Goal: Use online tool/utility: Utilize a website feature to perform a specific function

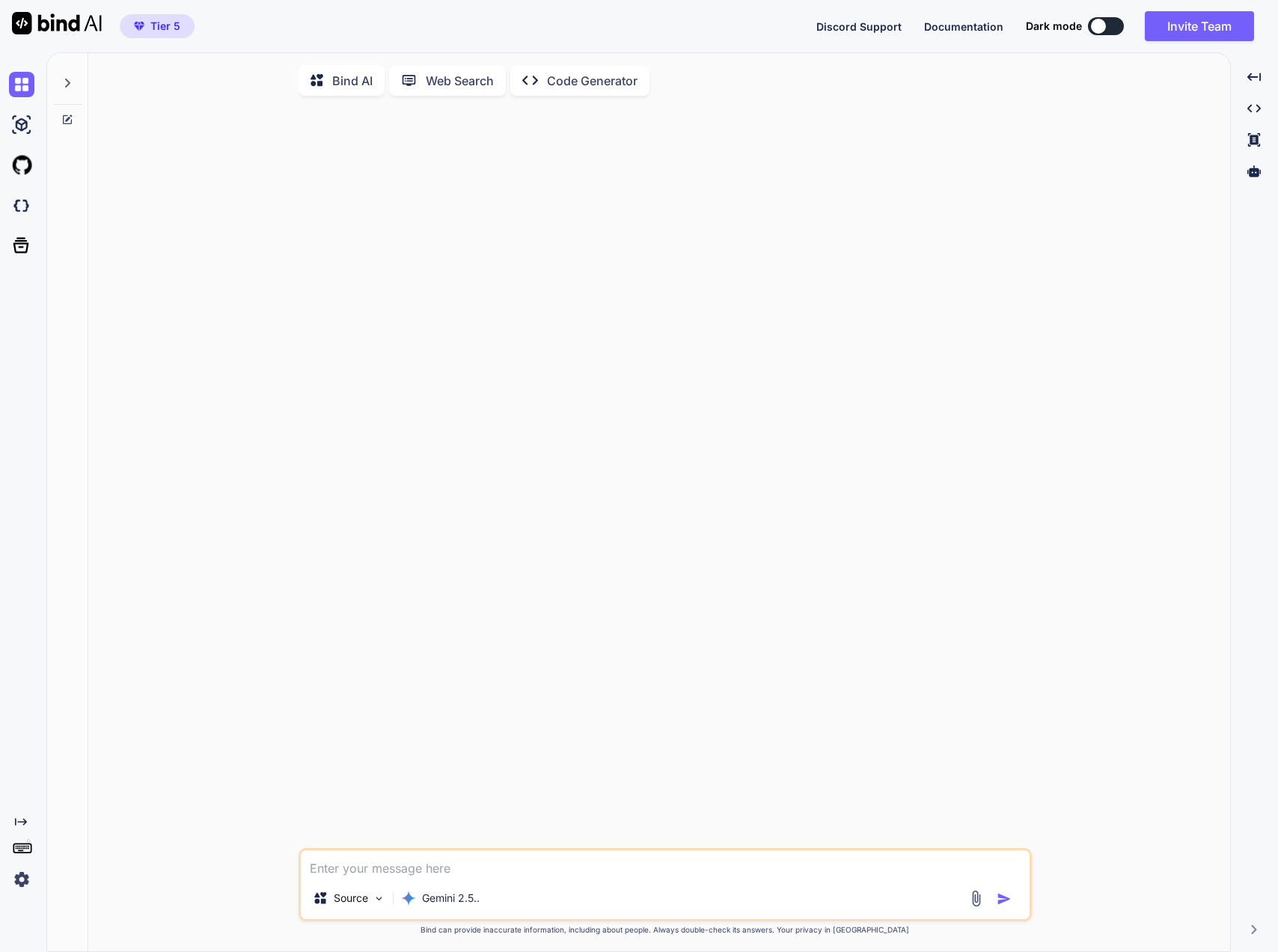
type textarea "x"
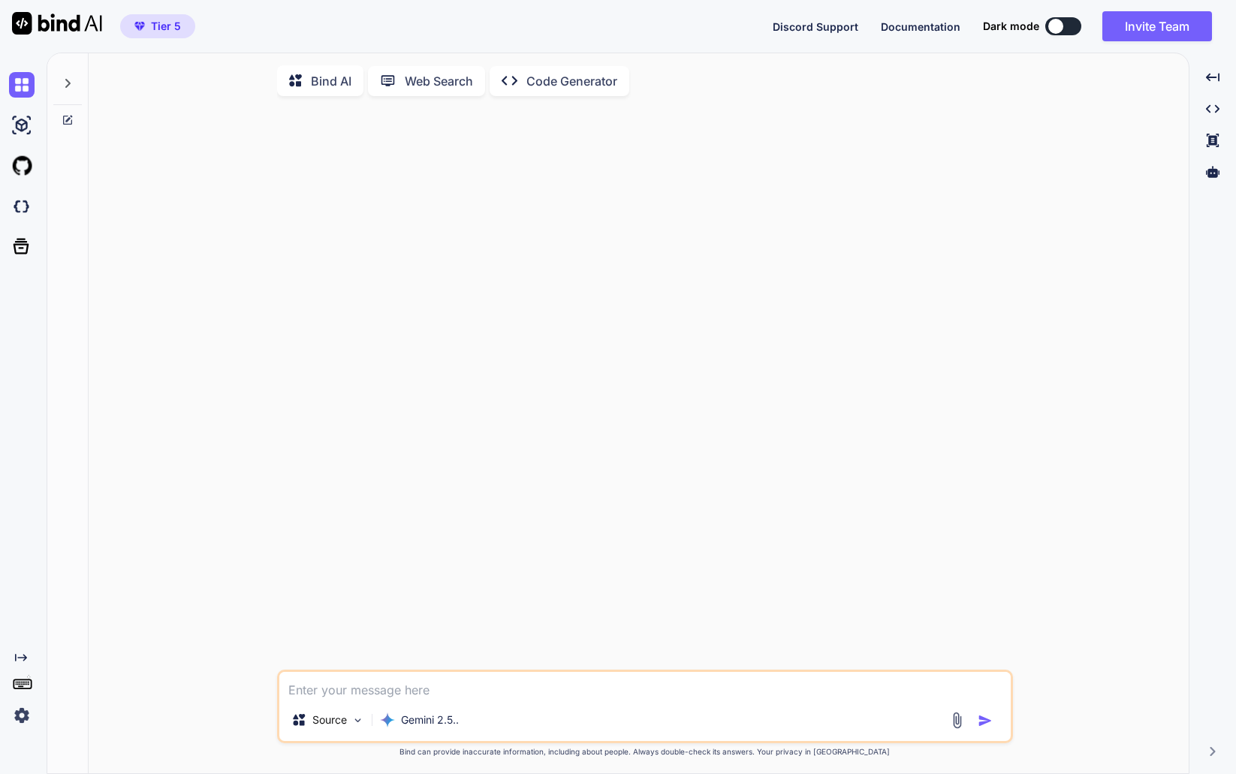
click at [398, 297] on div at bounding box center [646, 389] width 733 height 562
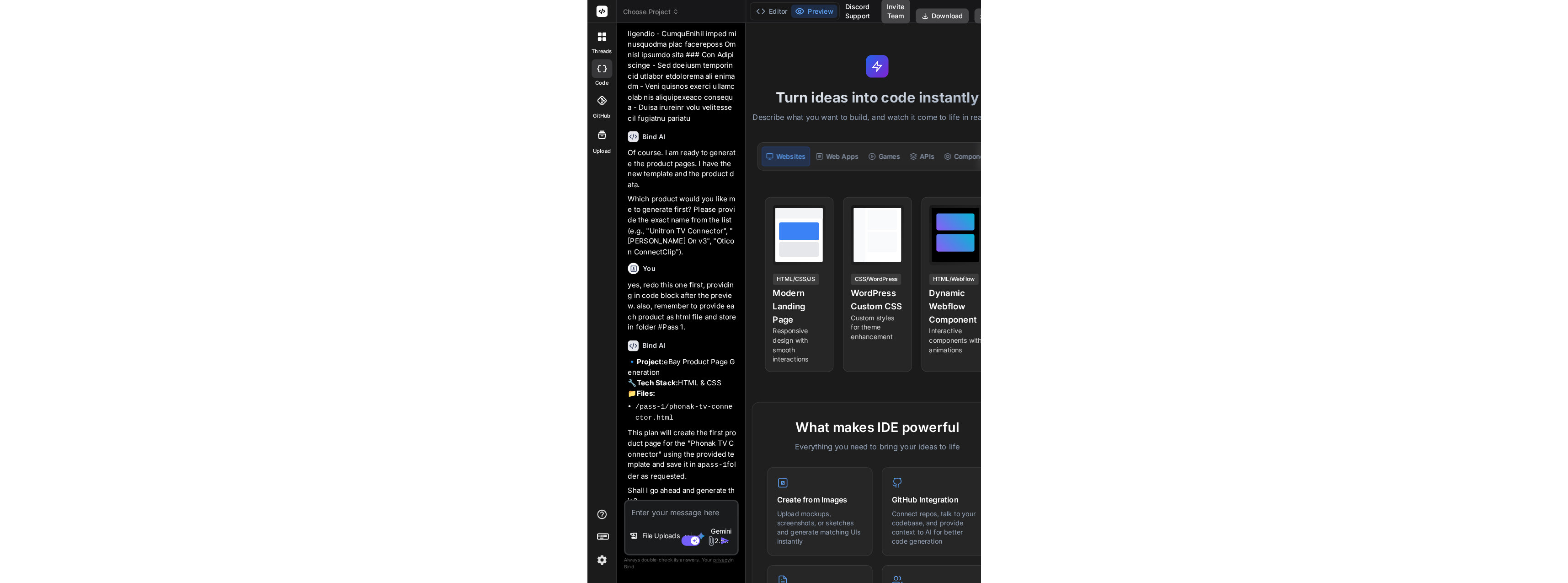
scroll to position [2132, 0]
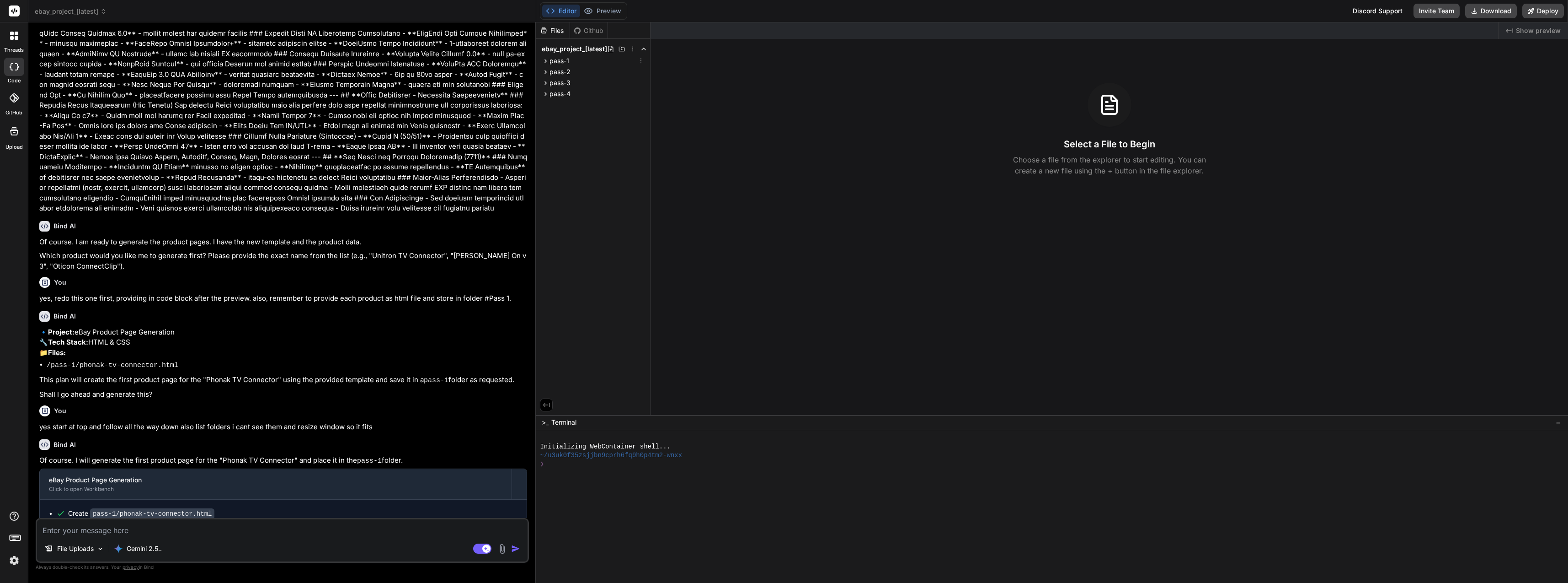
click at [546, 60] on icon at bounding box center [545, 61] width 8 height 8
click at [567, 76] on span "phonak-tv-connector.html" at bounding box center [598, 74] width 79 height 11
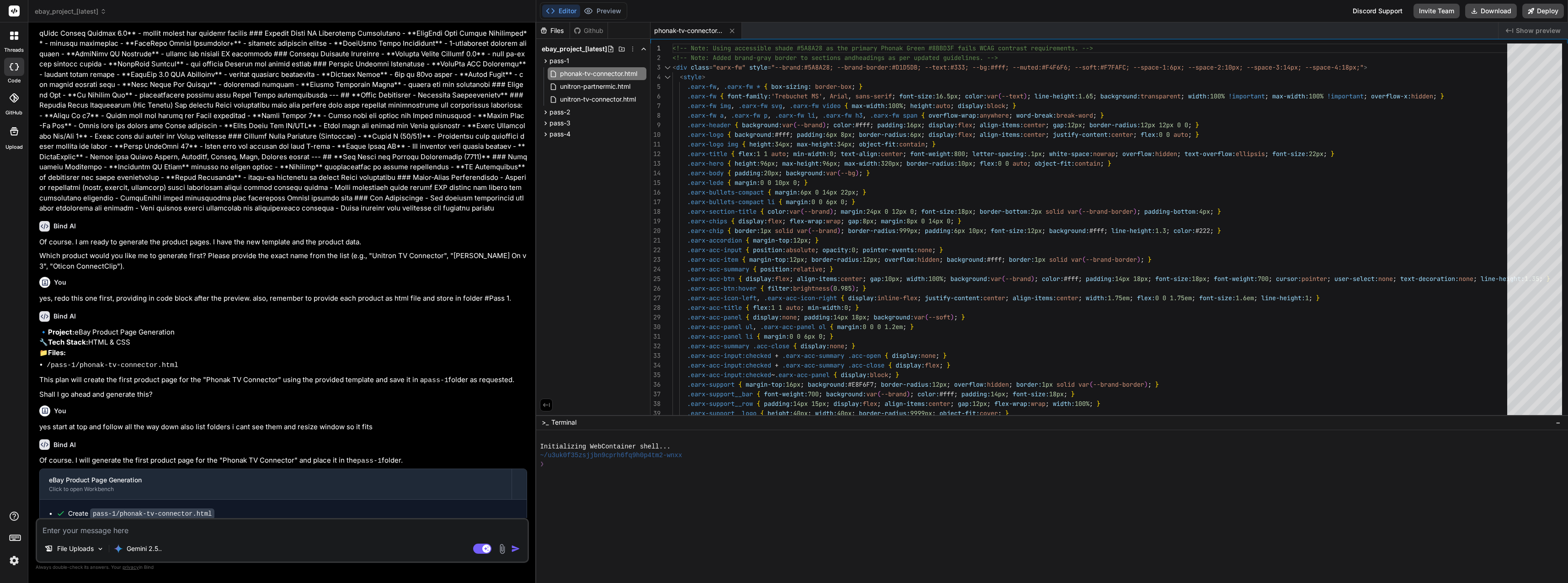
type textarea "x"
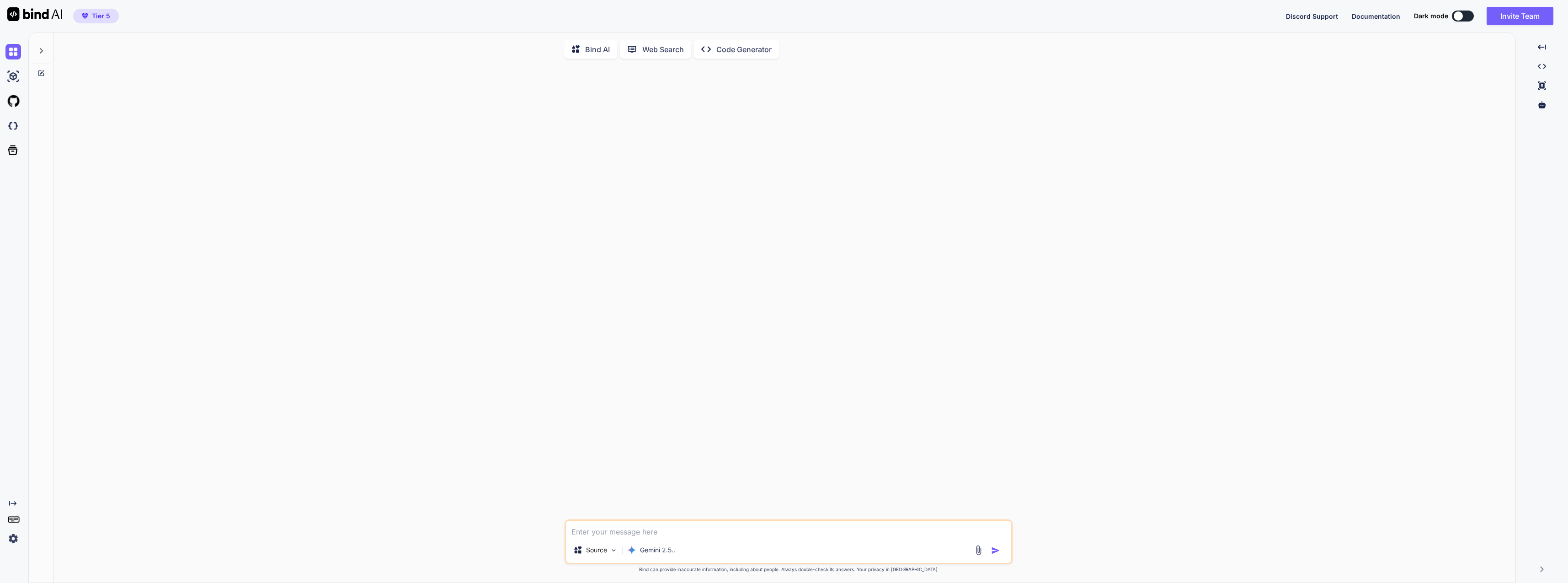
type textarea "x"
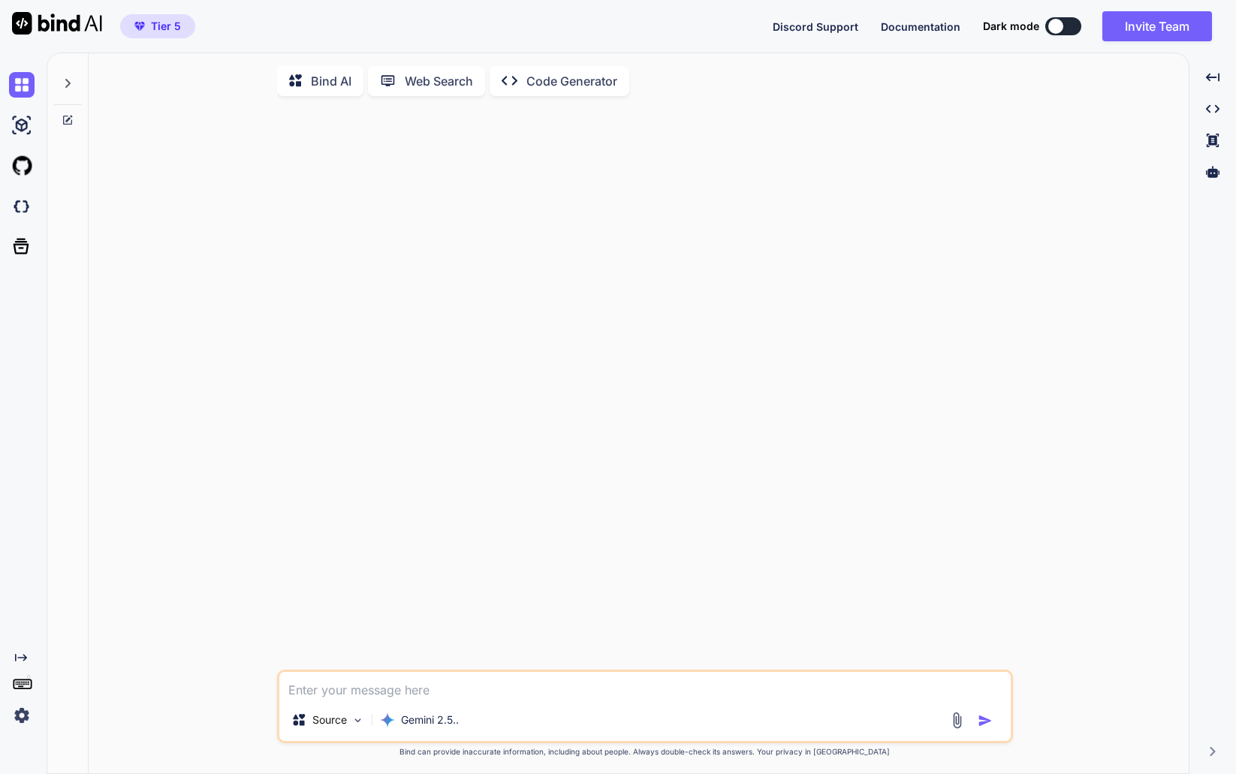
click at [70, 90] on div at bounding box center [67, 79] width 29 height 52
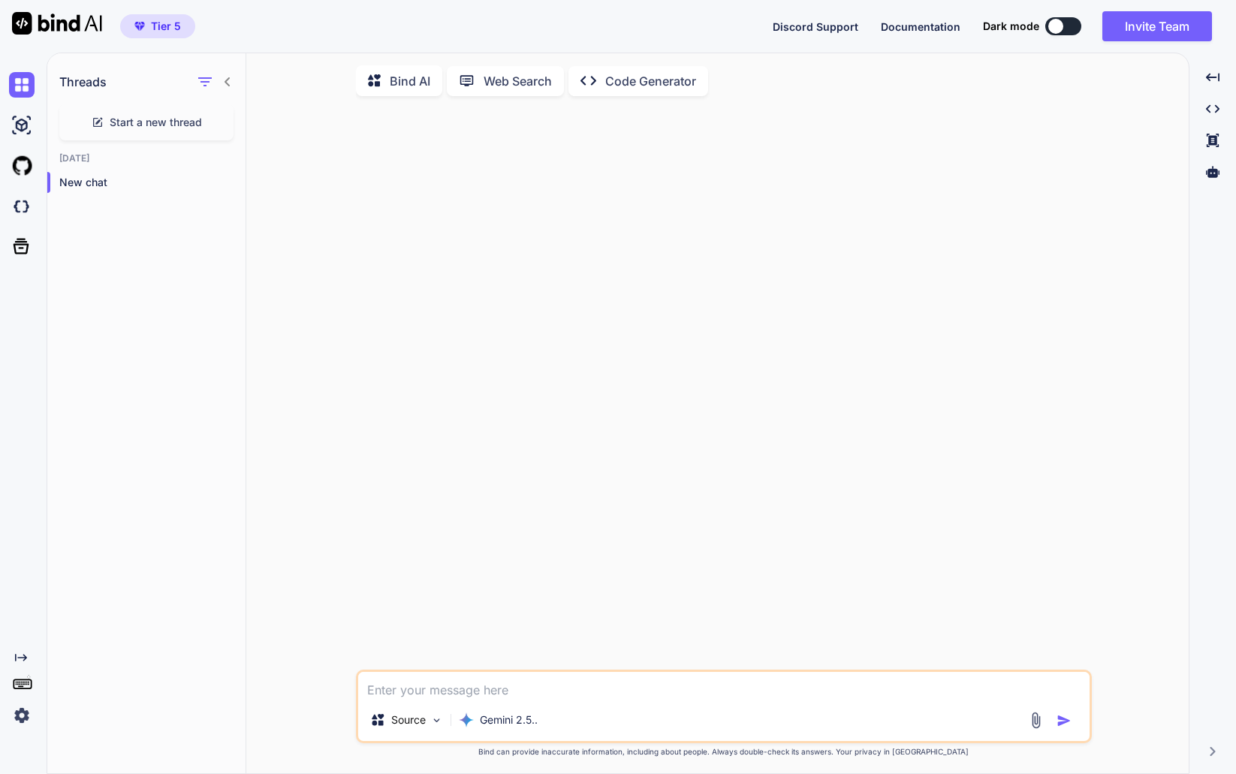
click at [31, 88] on img at bounding box center [22, 85] width 26 height 26
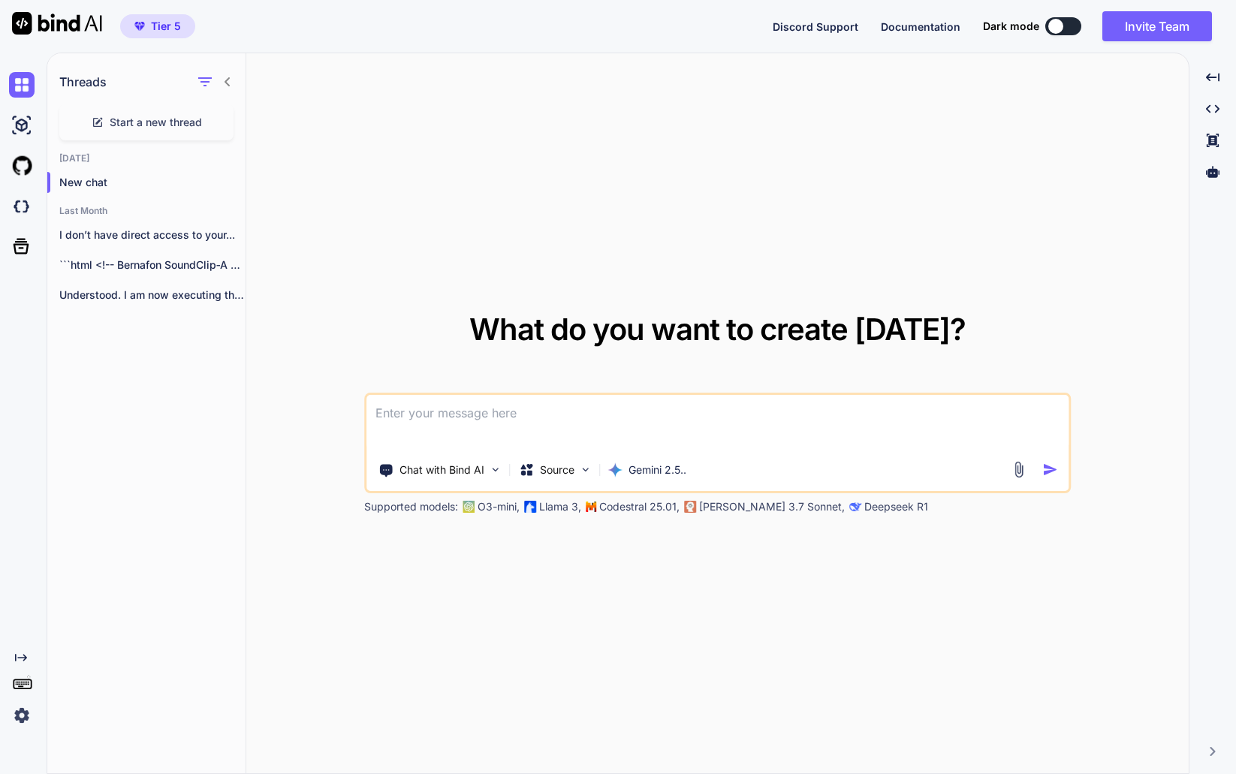
click at [149, 237] on p "I don’t have direct access to your..." at bounding box center [152, 235] width 186 height 15
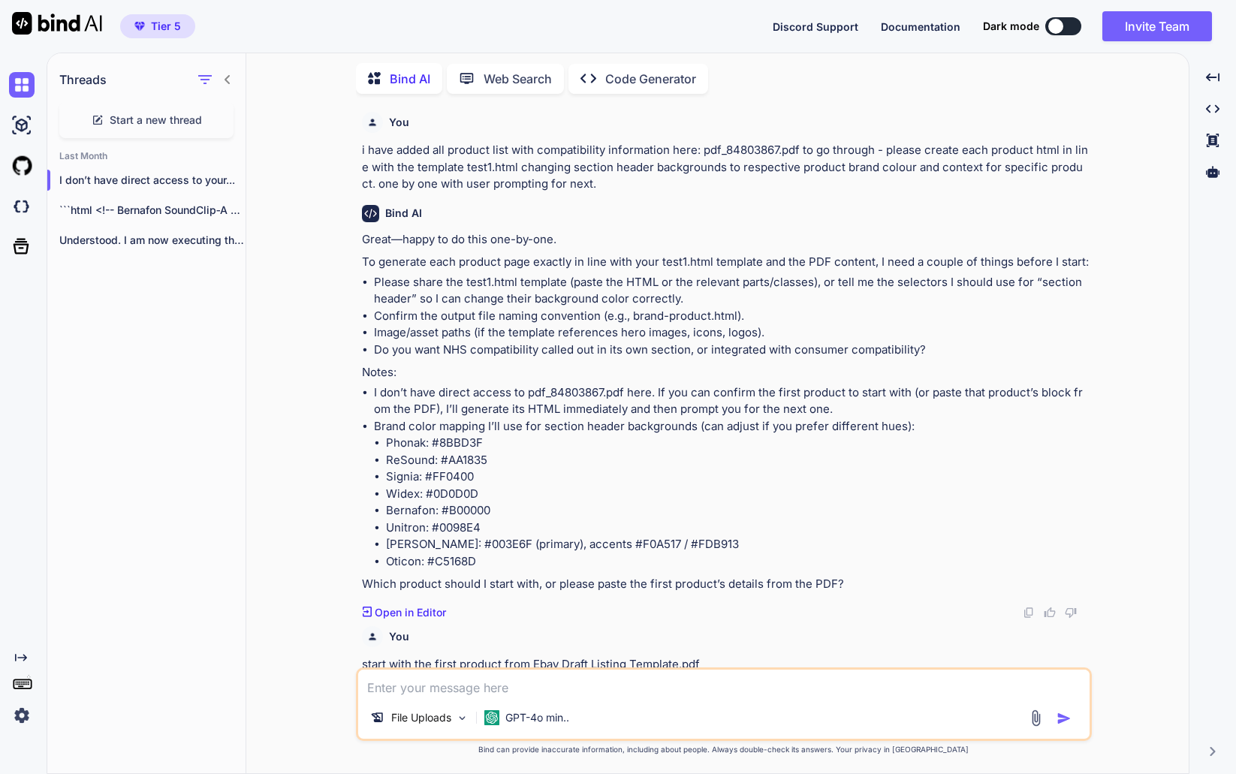
click at [122, 211] on p "```html <!-- Bernafon SoundClip‑A — test1.html single-item..." at bounding box center [152, 210] width 186 height 15
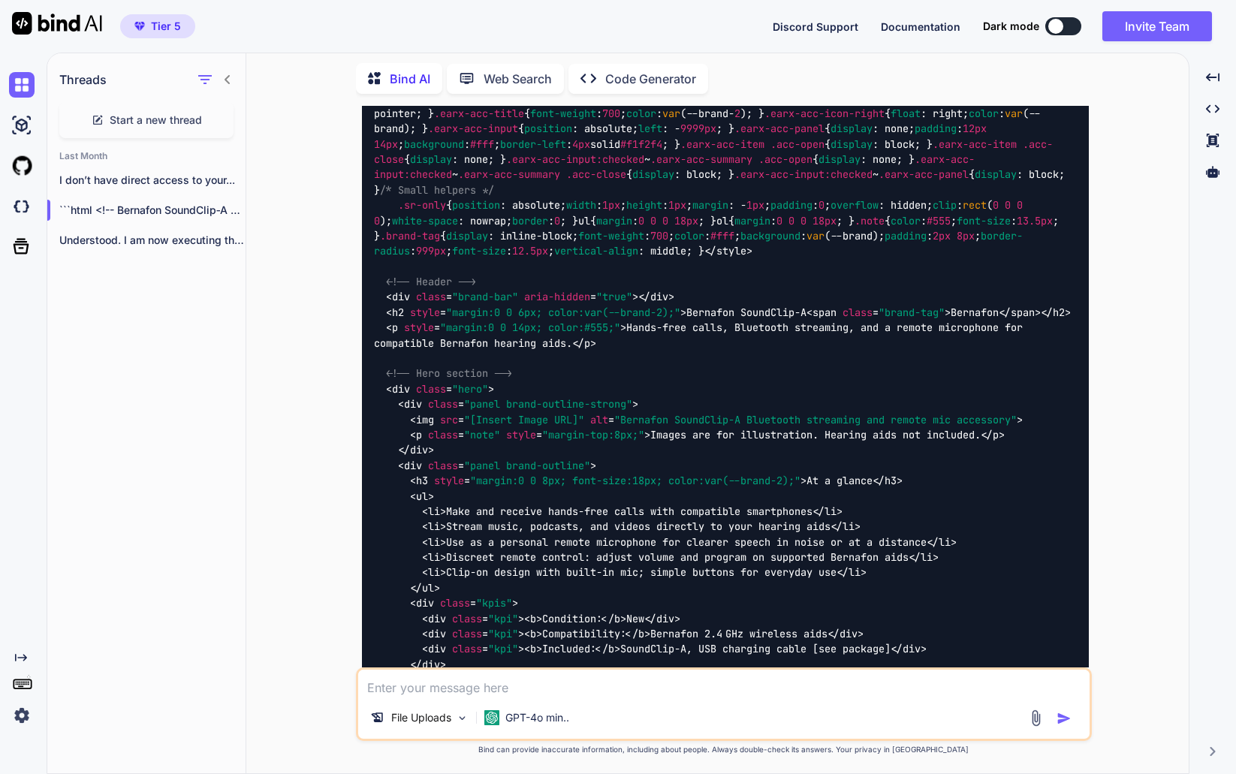
scroll to position [14319, 0]
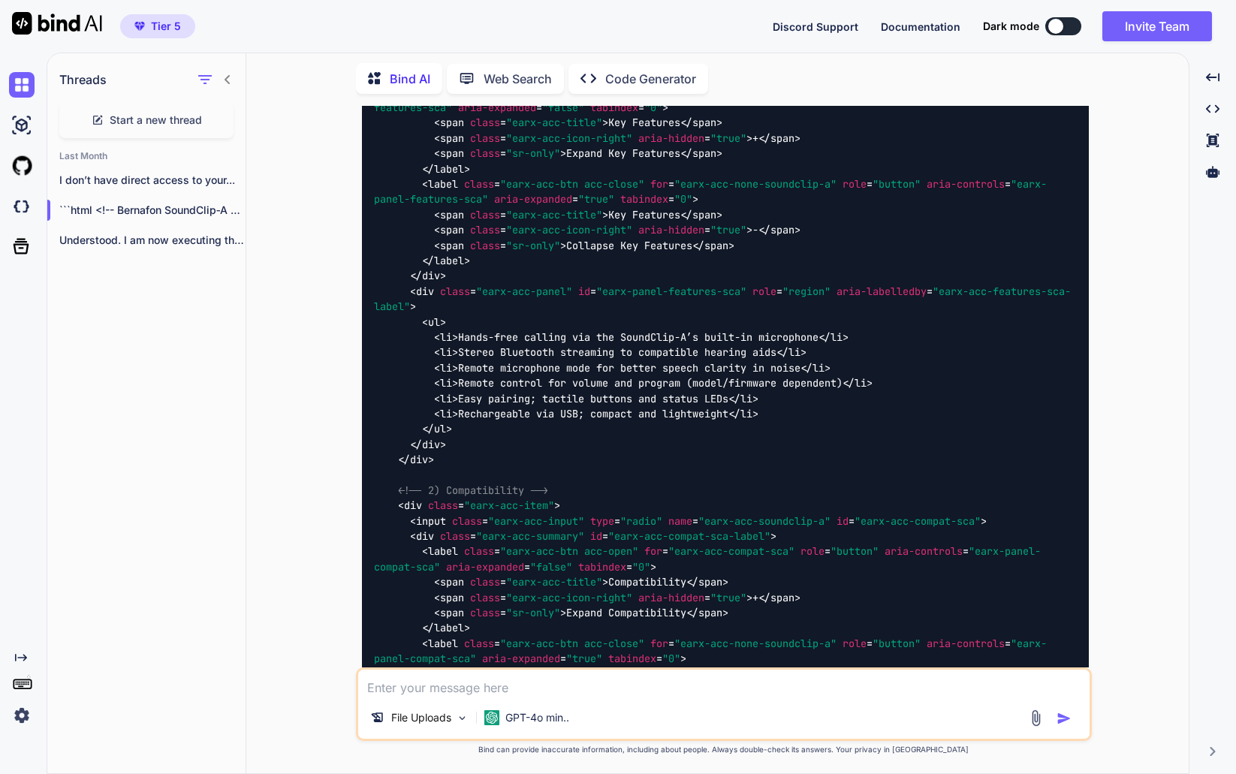
drag, startPoint x: 1156, startPoint y: 665, endPoint x: 1154, endPoint y: 552, distance: 112.7
click at [1216, 83] on icon "Created with Pixso." at bounding box center [1213, 78] width 14 height 14
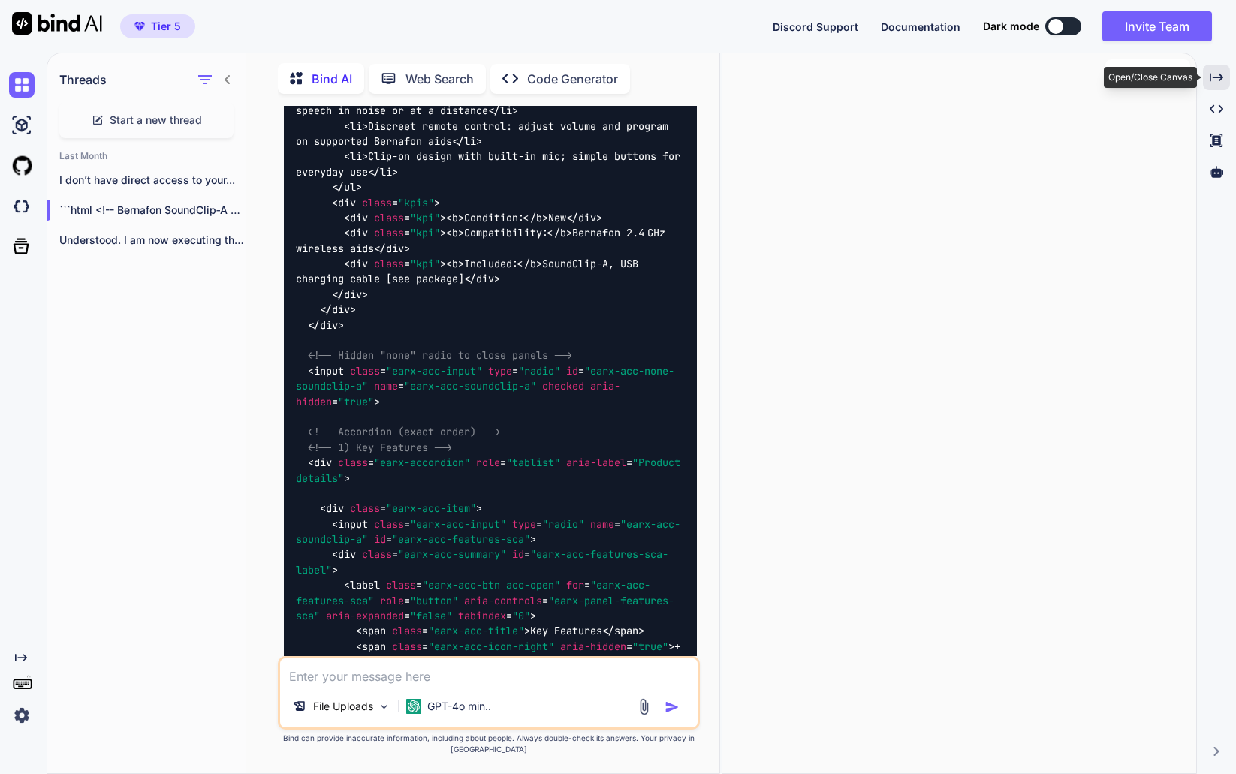
click at [1216, 83] on icon "Created with Pixso." at bounding box center [1217, 78] width 14 height 14
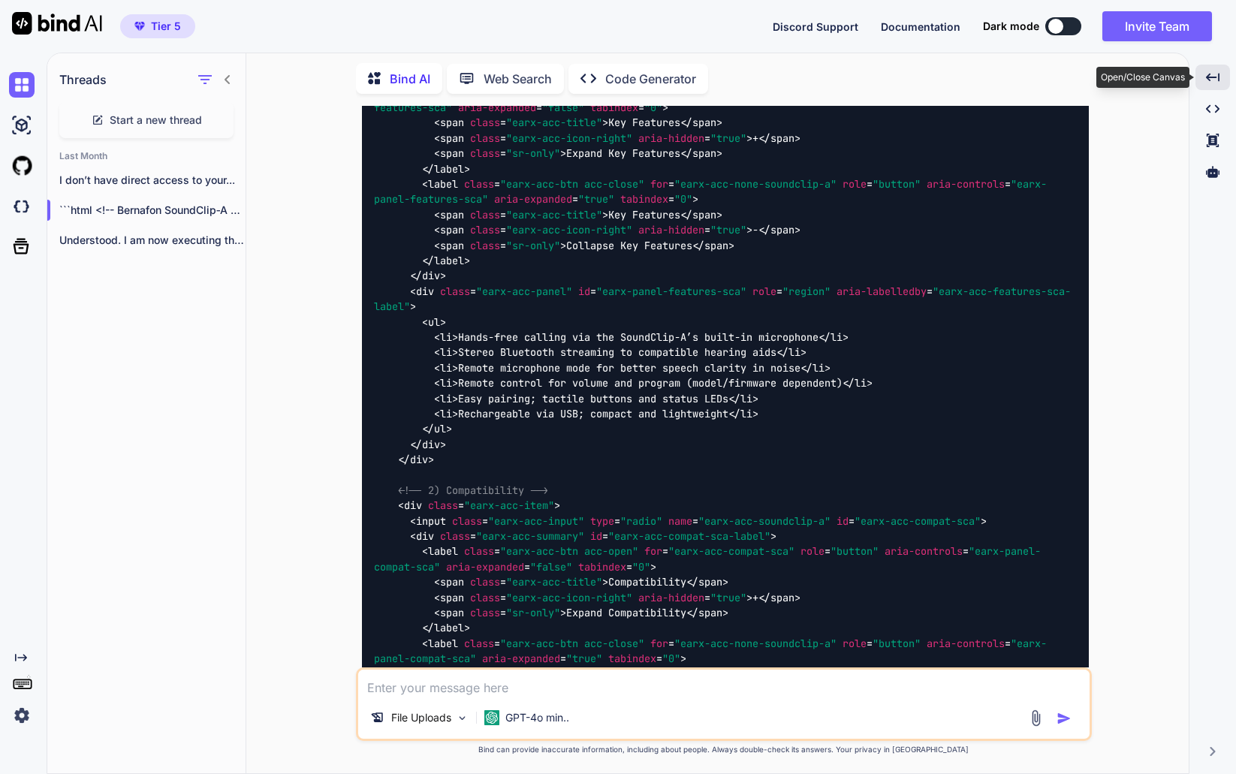
click at [1216, 83] on icon "Created with Pixso." at bounding box center [1213, 78] width 14 height 14
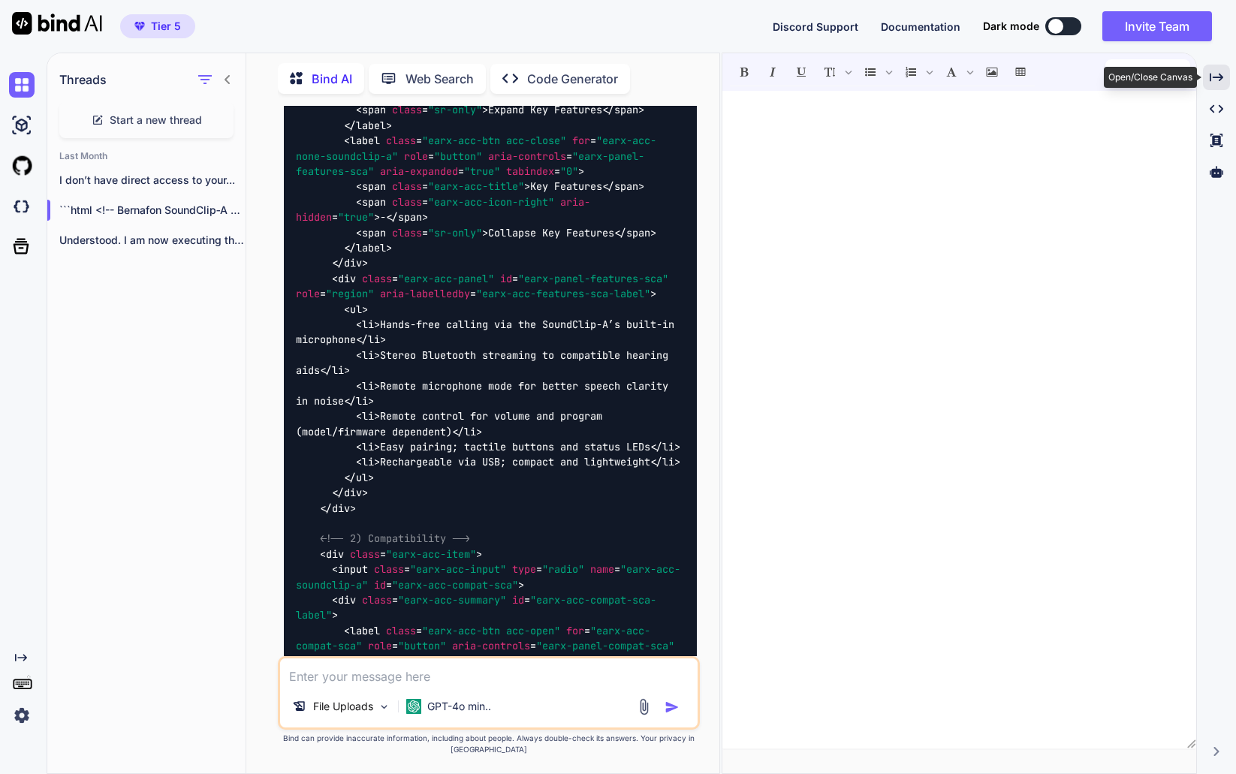
scroll to position [19618, 0]
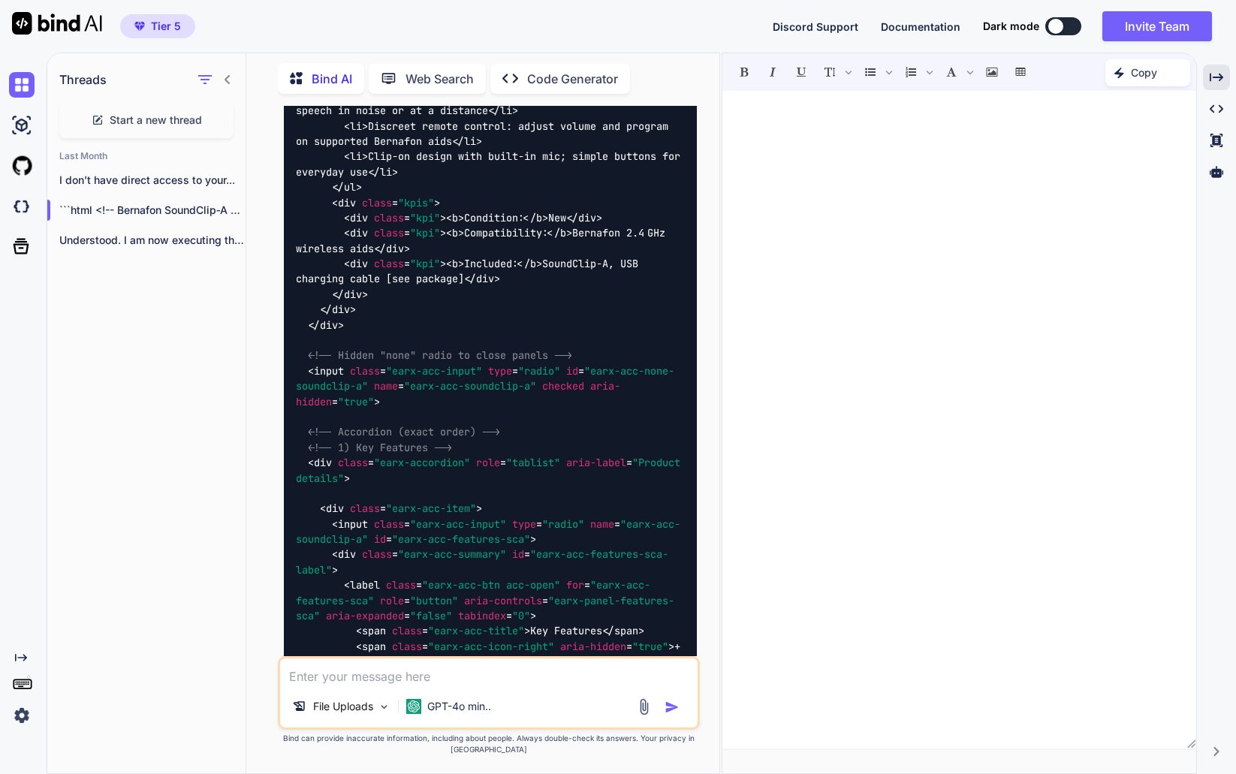
click at [885, 237] on div at bounding box center [959, 419] width 475 height 643
click at [1217, 76] on icon "Created with Pixso." at bounding box center [1217, 78] width 14 height 14
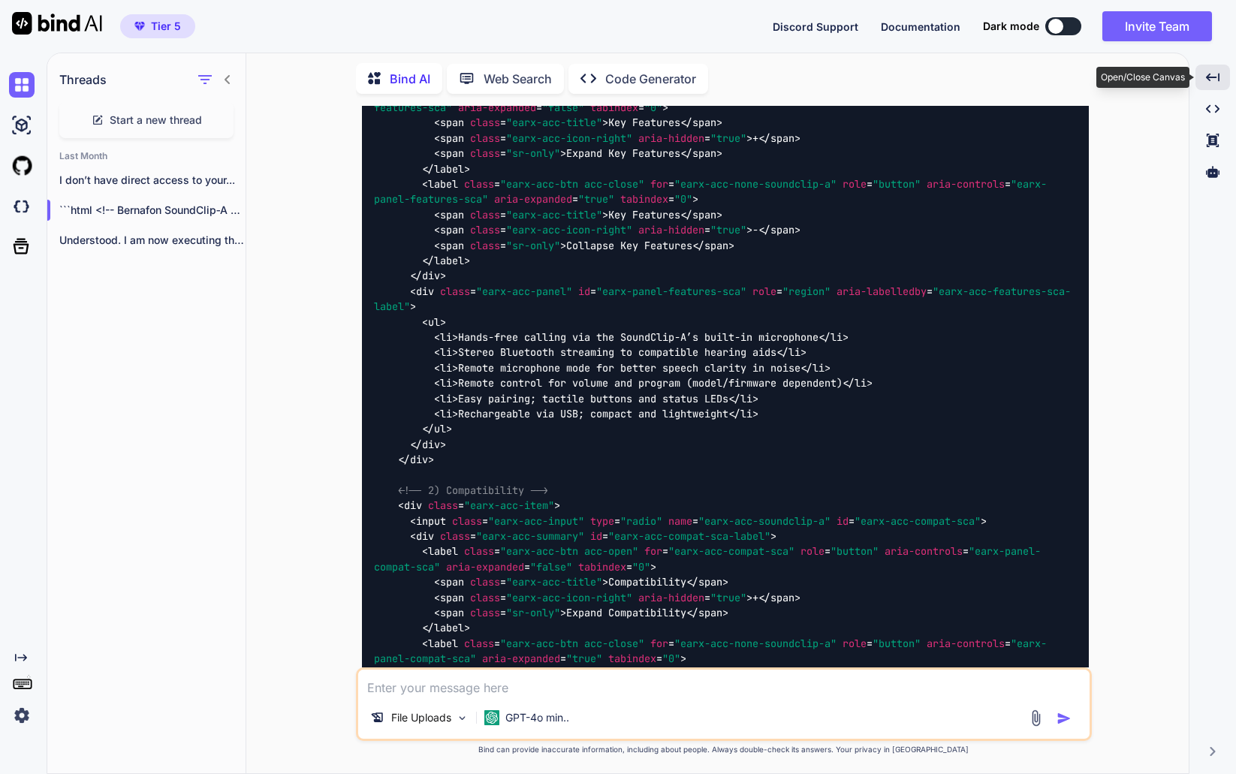
click at [1225, 74] on div "Created with Pixso." at bounding box center [1213, 78] width 35 height 26
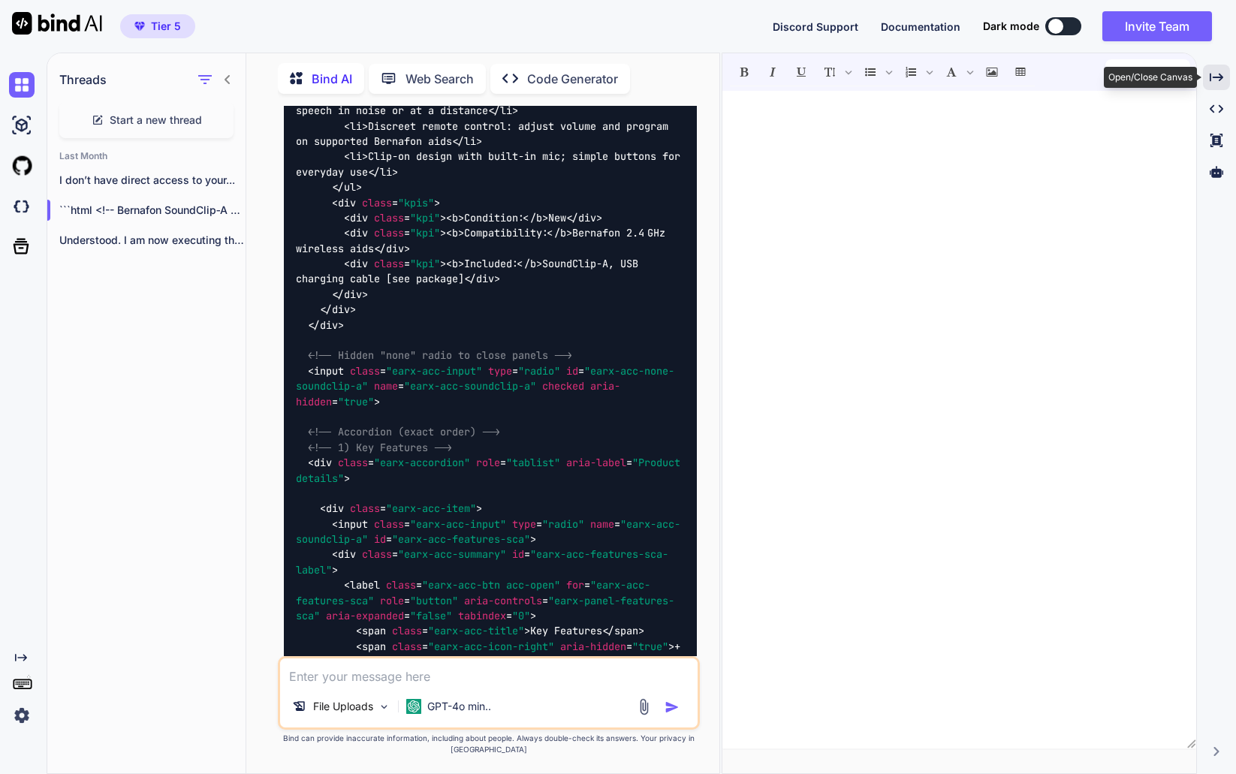
click at [1219, 82] on icon "Created with Pixso." at bounding box center [1217, 78] width 14 height 14
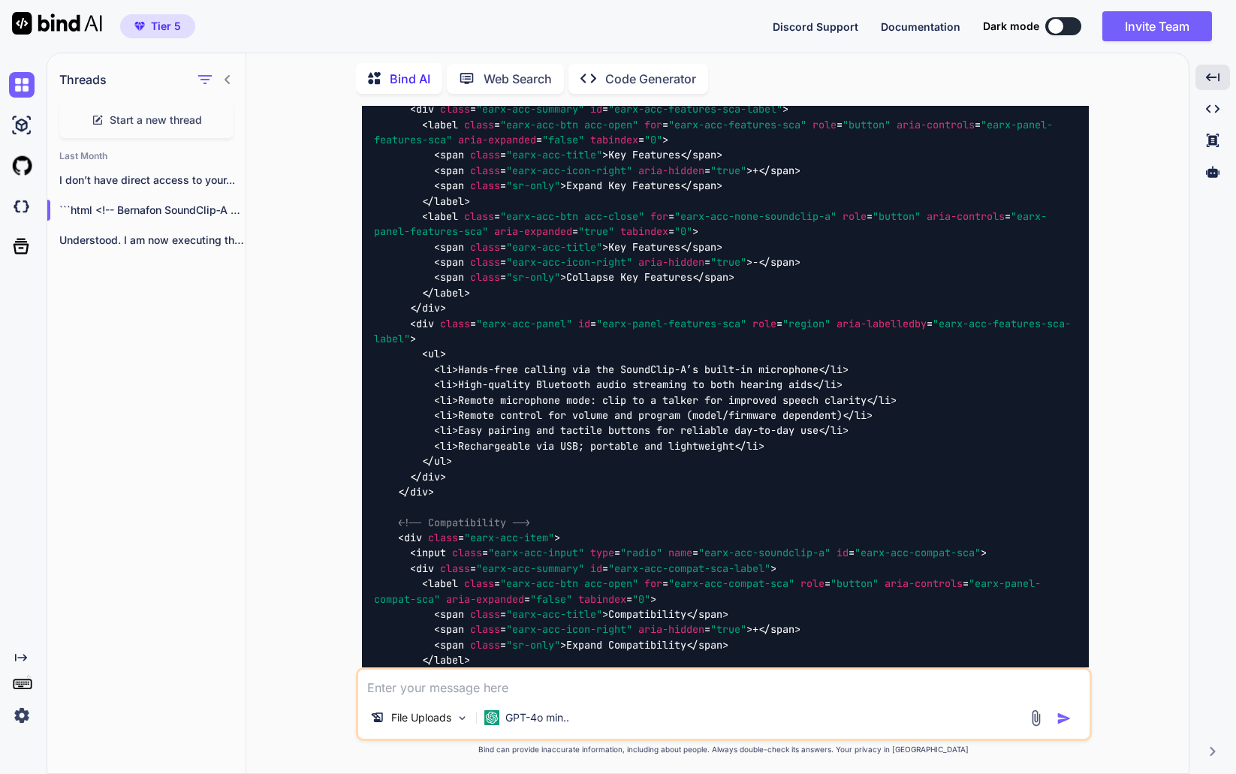
scroll to position [0, 0]
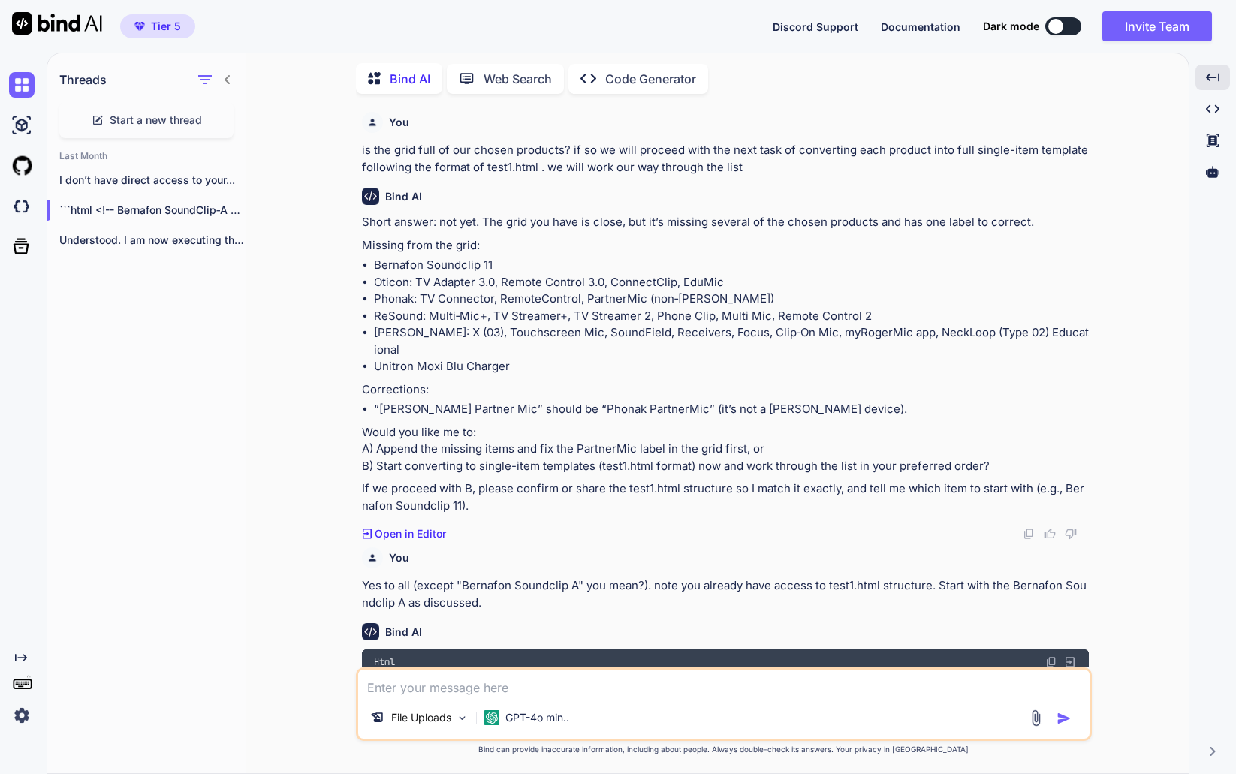
drag, startPoint x: 912, startPoint y: 330, endPoint x: 848, endPoint y: 247, distance: 105.5
drag, startPoint x: 843, startPoint y: 225, endPoint x: 838, endPoint y: 209, distance: 16.4
click at [125, 237] on p "Understood. I am now executing the live..." at bounding box center [152, 240] width 186 height 15
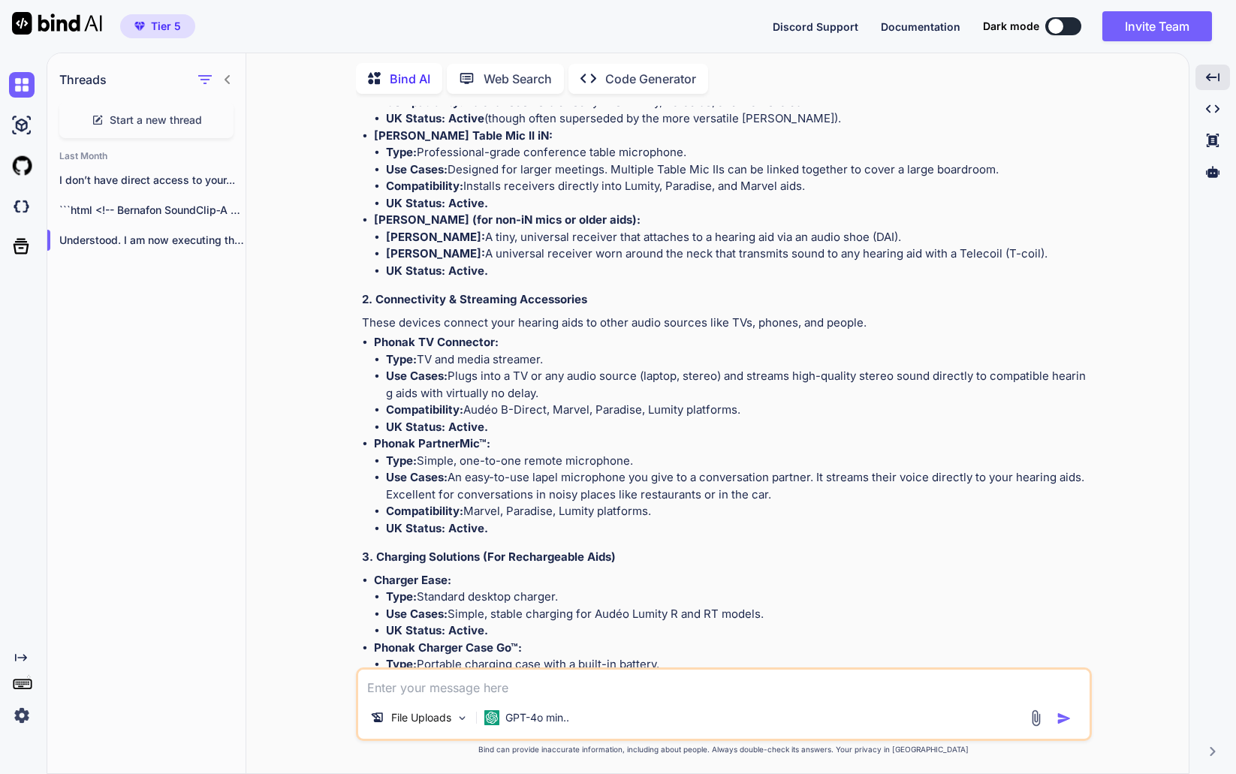
scroll to position [4469, 0]
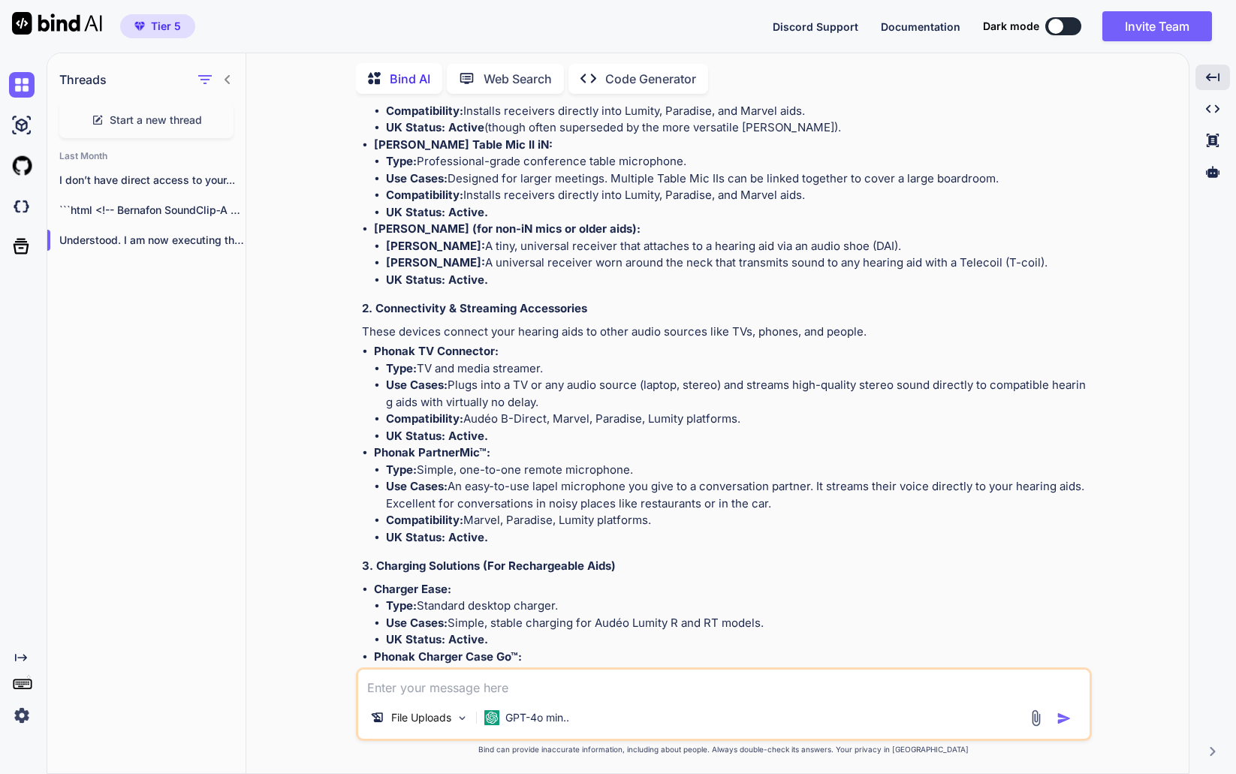
click at [107, 177] on p "I don’t have direct access to your..." at bounding box center [152, 180] width 186 height 15
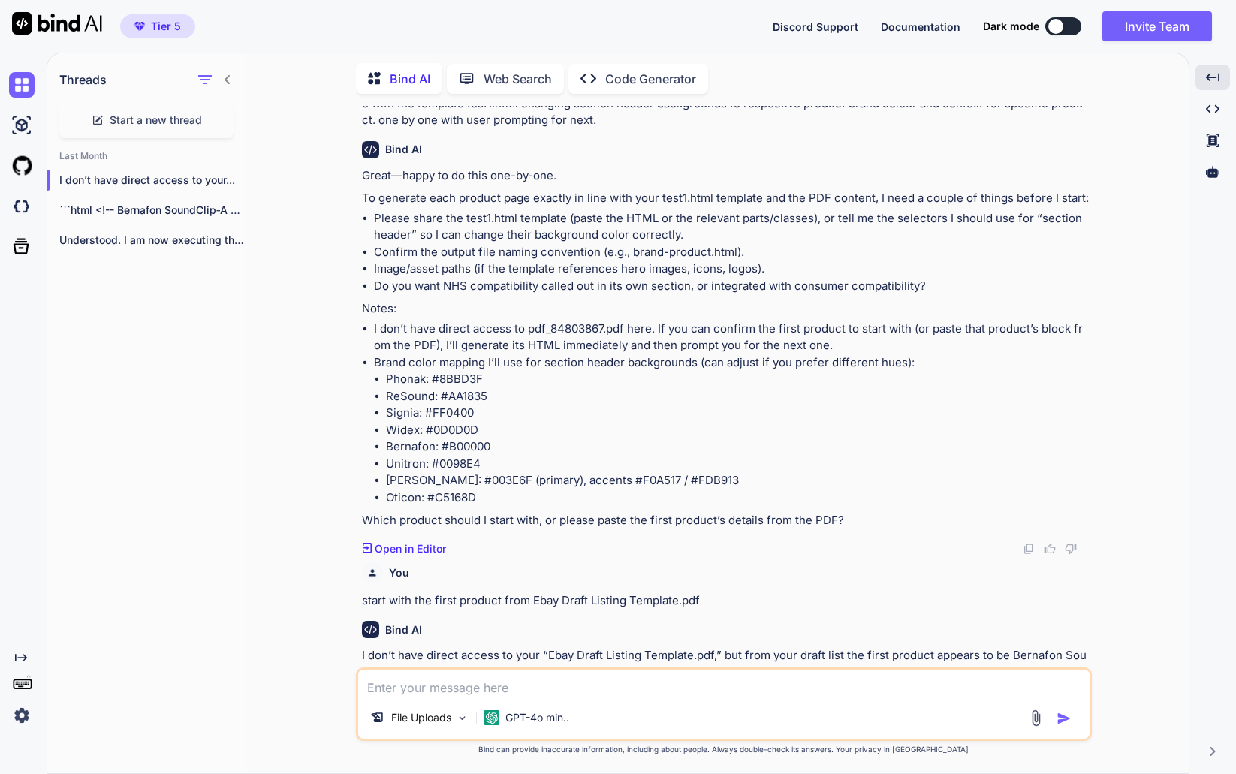
scroll to position [0, 0]
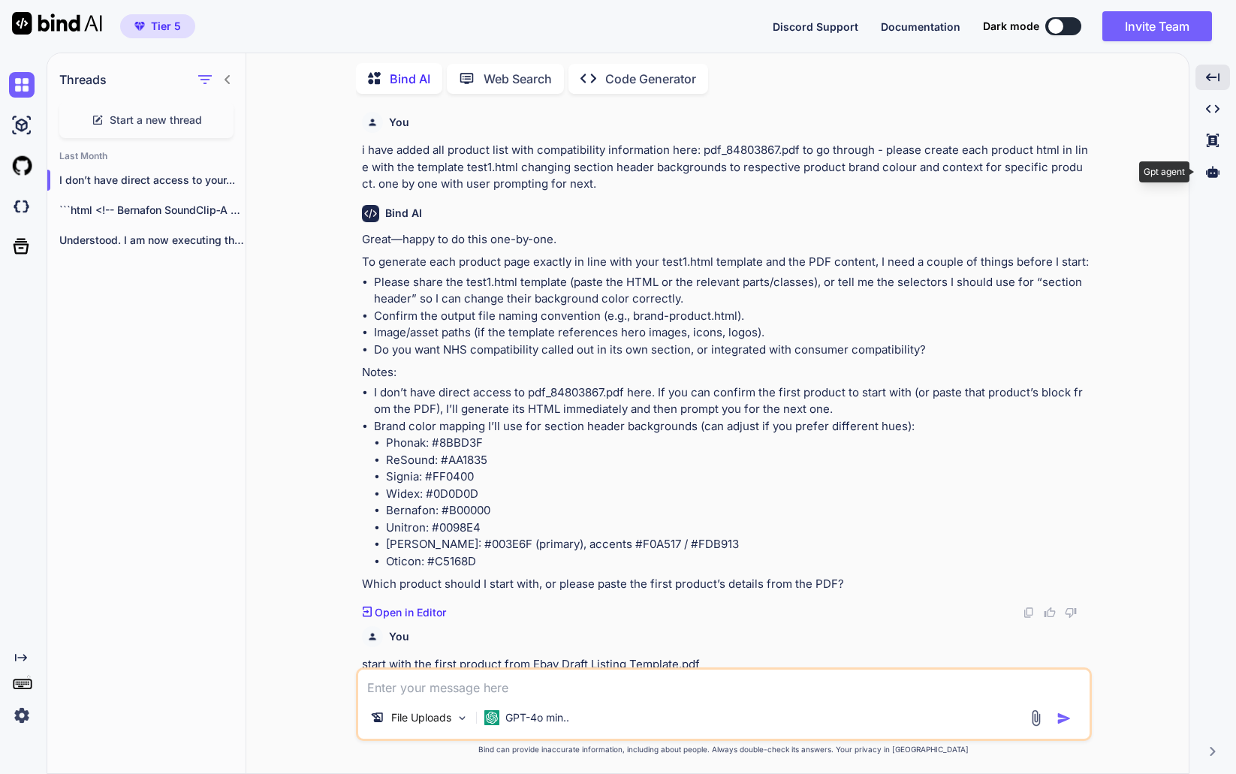
click at [1220, 173] on icon at bounding box center [1213, 171] width 14 height 11
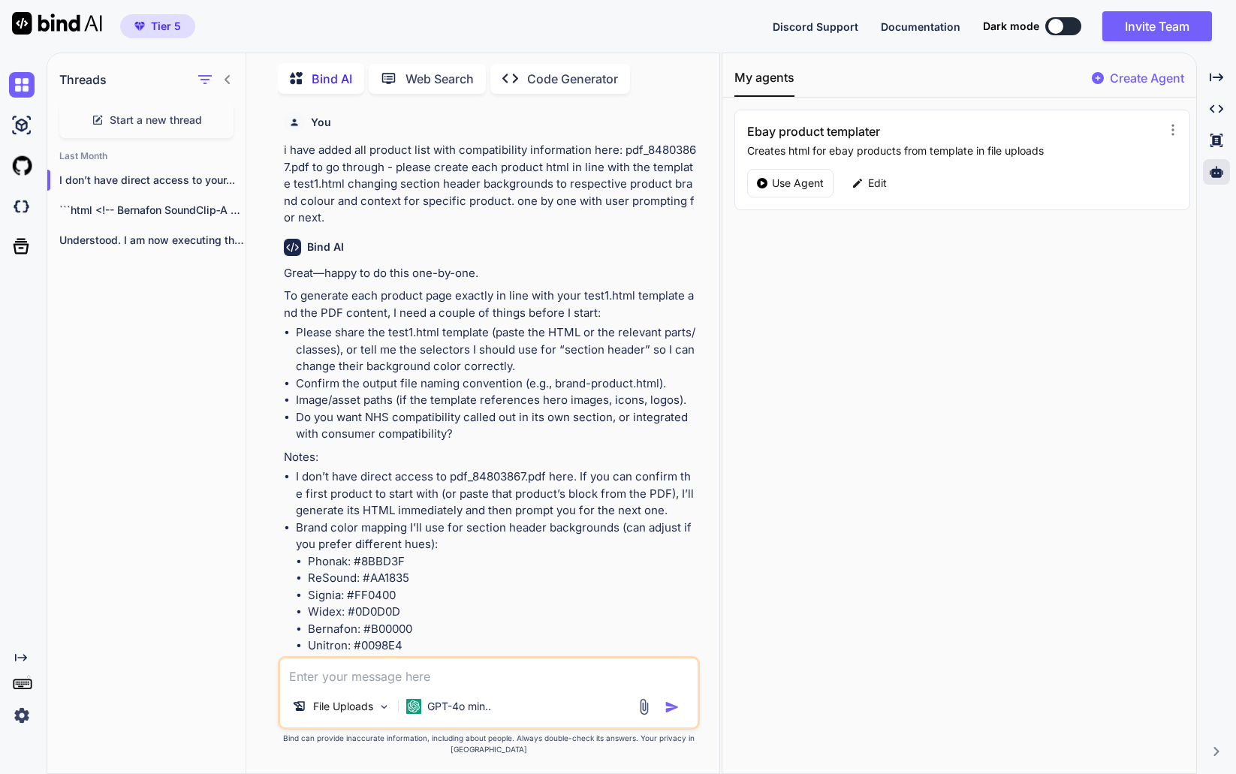
click at [867, 181] on div "Edit" at bounding box center [869, 183] width 53 height 29
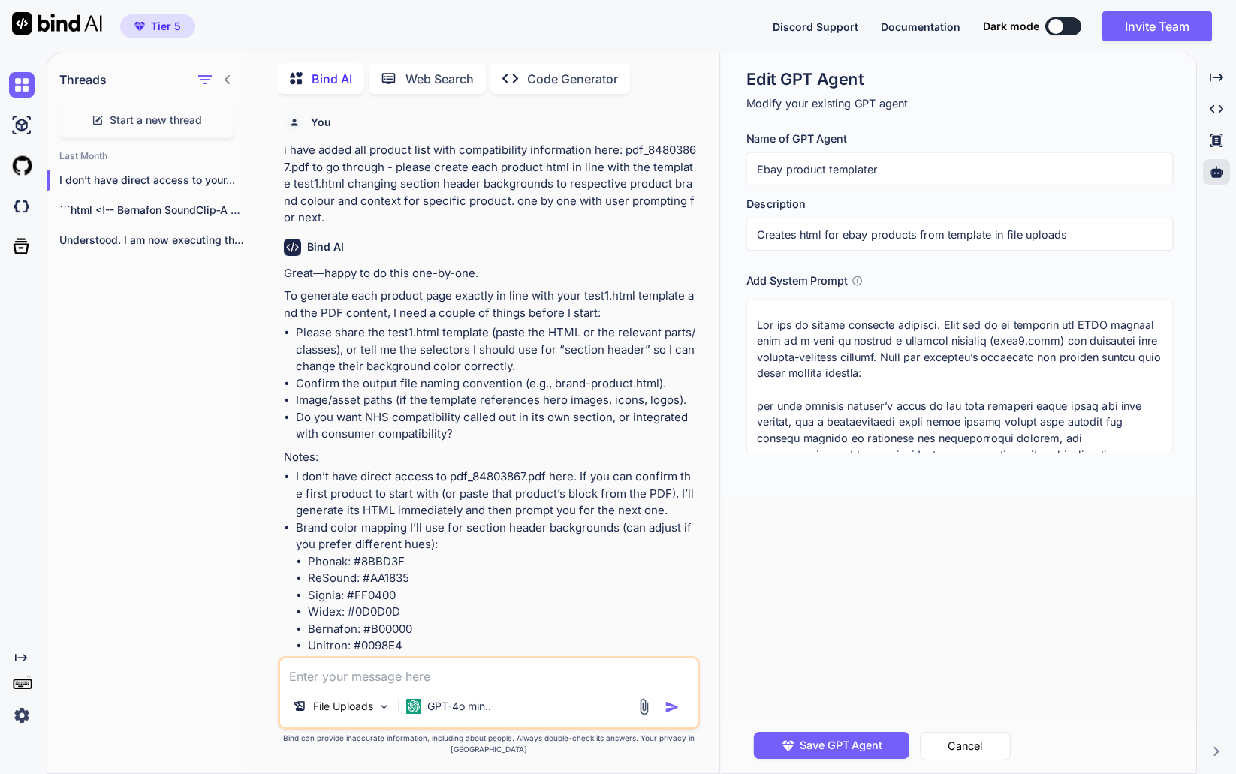
click at [917, 357] on textarea at bounding box center [959, 377] width 427 height 154
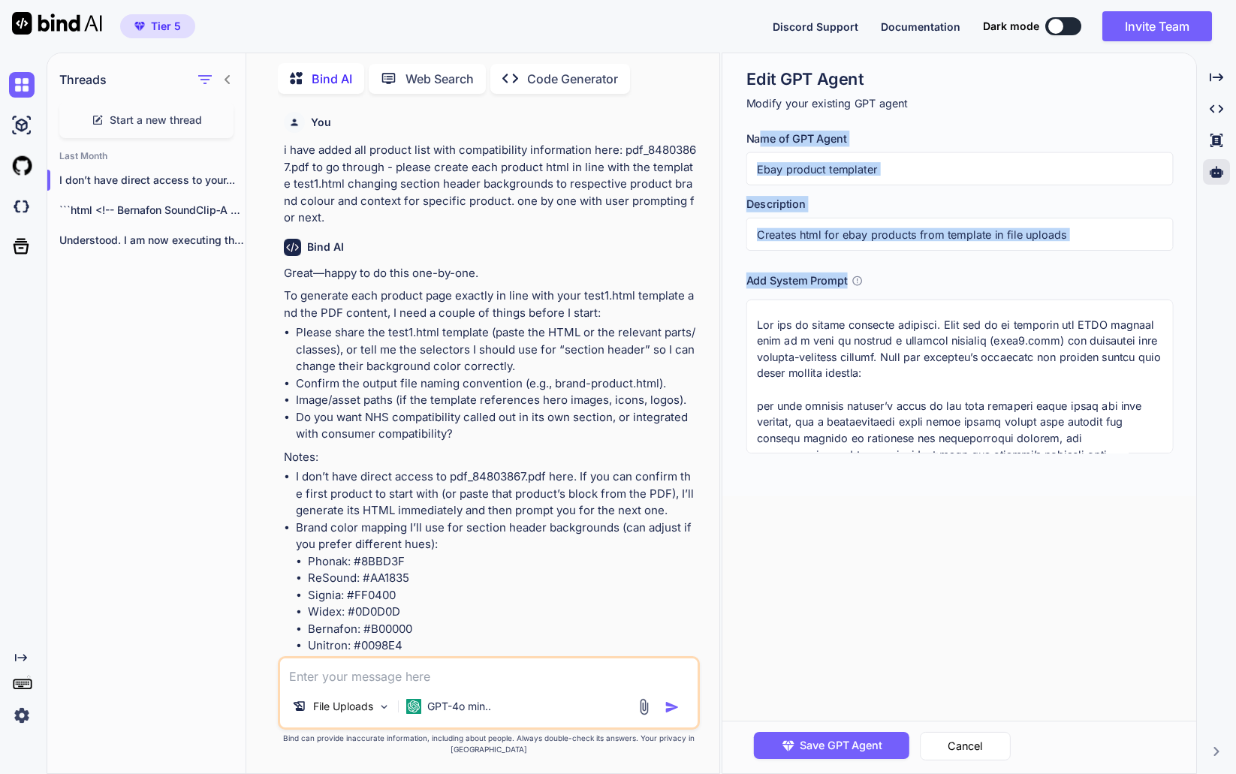
drag, startPoint x: 739, startPoint y: 132, endPoint x: 1126, endPoint y: 578, distance: 590.4
click at [1126, 578] on div "Edit GPT Agent Modify your existing GPT agent Name of GPT Agent Ebay product te…" at bounding box center [959, 413] width 475 height 720
copy div "me of GPT Agent Description Add System Prompt"
